Goal: Information Seeking & Learning: Learn about a topic

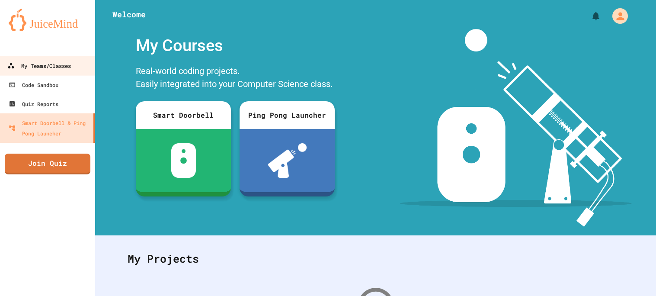
click at [36, 63] on div "My Teams/Classes" at bounding box center [39, 66] width 64 height 11
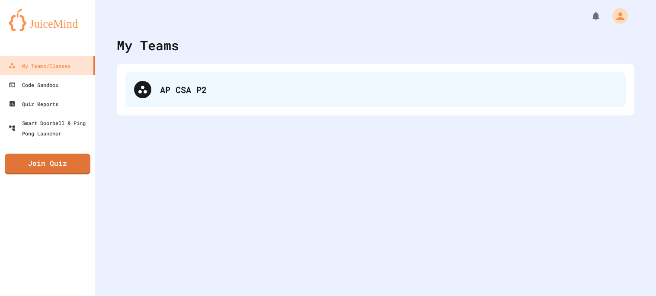
click at [196, 87] on div "AP CSA P2" at bounding box center [388, 89] width 457 height 13
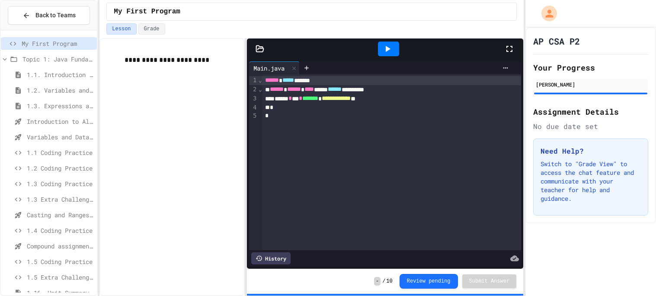
click at [54, 78] on span "1.1. Introduction to Algorithms, Programming, and Compilers" at bounding box center [60, 74] width 67 height 9
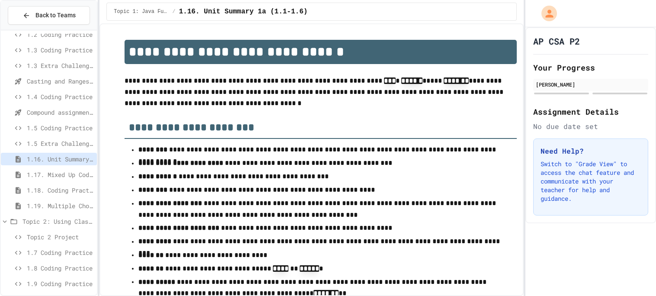
scroll to position [169, 0]
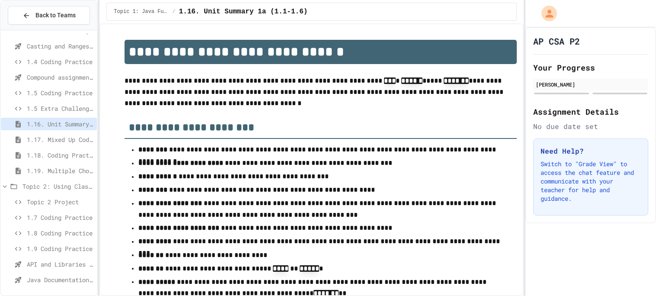
click at [45, 197] on span "Topic 2 Project" at bounding box center [60, 201] width 67 height 9
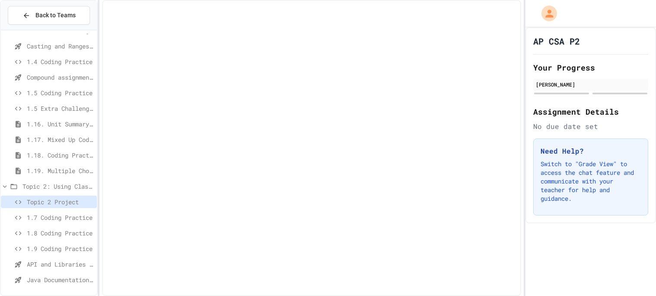
scroll to position [162, 0]
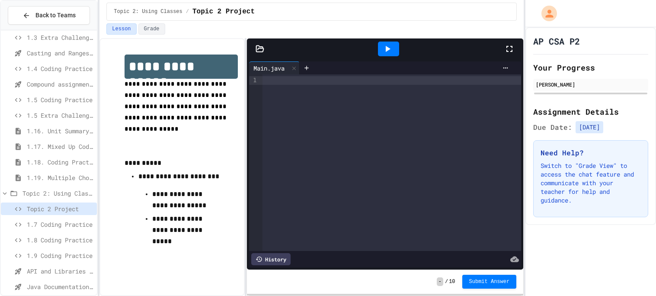
click at [197, 251] on div "**********" at bounding box center [172, 156] width 130 height 221
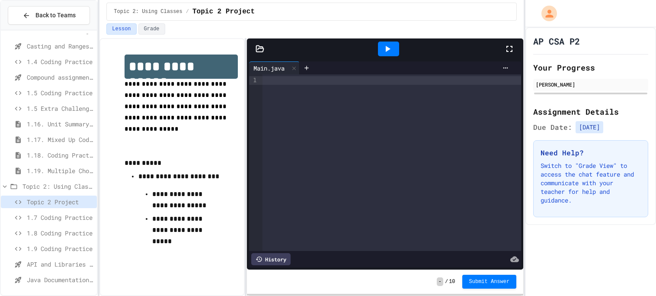
click at [47, 263] on span "API and Libraries - Topic 1.7" at bounding box center [60, 264] width 67 height 9
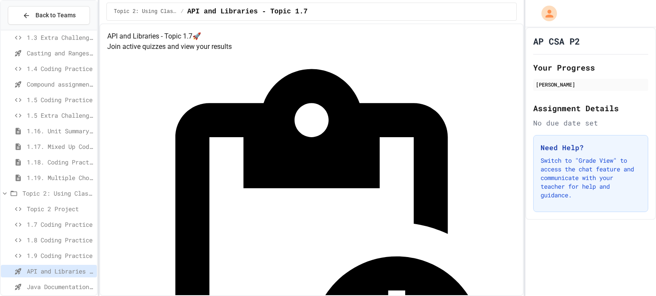
scroll to position [38, 0]
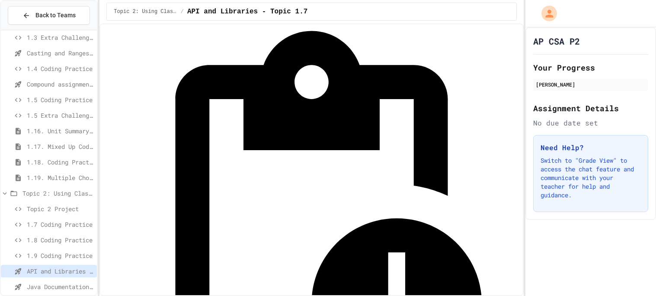
click at [60, 260] on div "1.9 Coding Practice" at bounding box center [49, 255] width 96 height 13
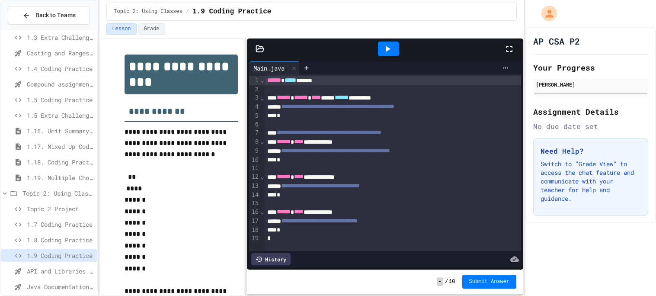
click at [51, 279] on div "API and Libraries - Topic 1.7" at bounding box center [49, 273] width 96 height 16
click at [52, 284] on span "Java Documentation with Comments - Topic 1.8" at bounding box center [60, 286] width 67 height 9
